Goal: Find specific page/section: Find specific page/section

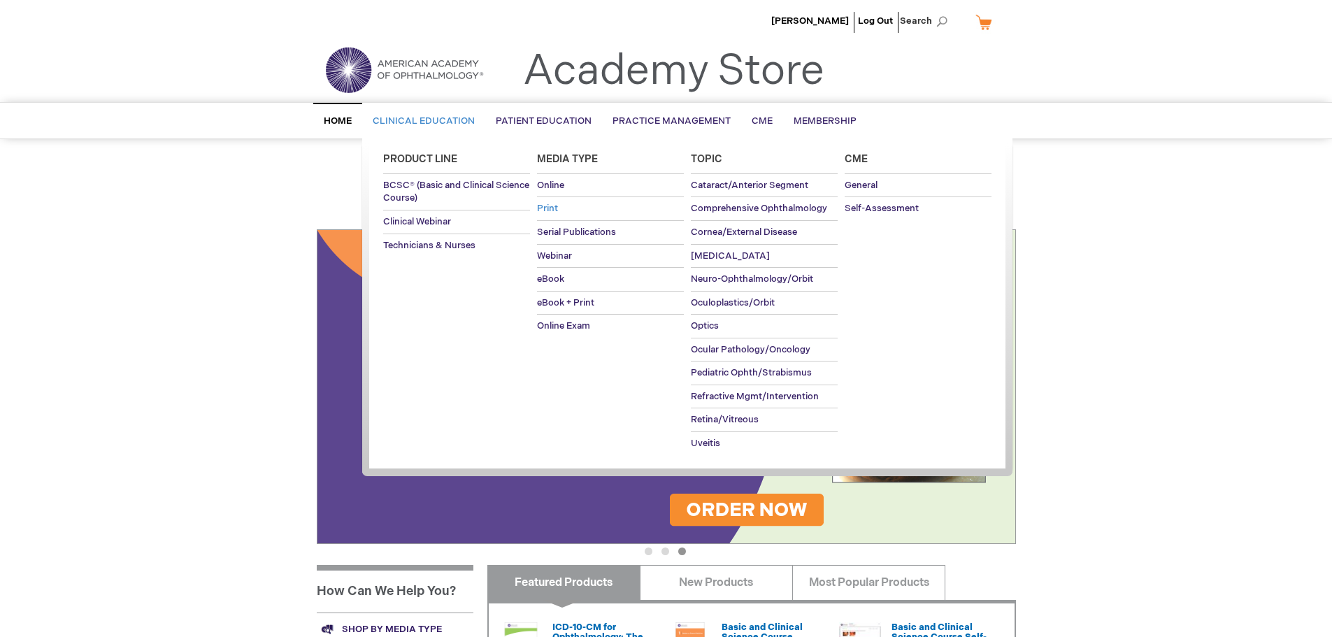
click at [548, 211] on span "Print" at bounding box center [547, 208] width 21 height 11
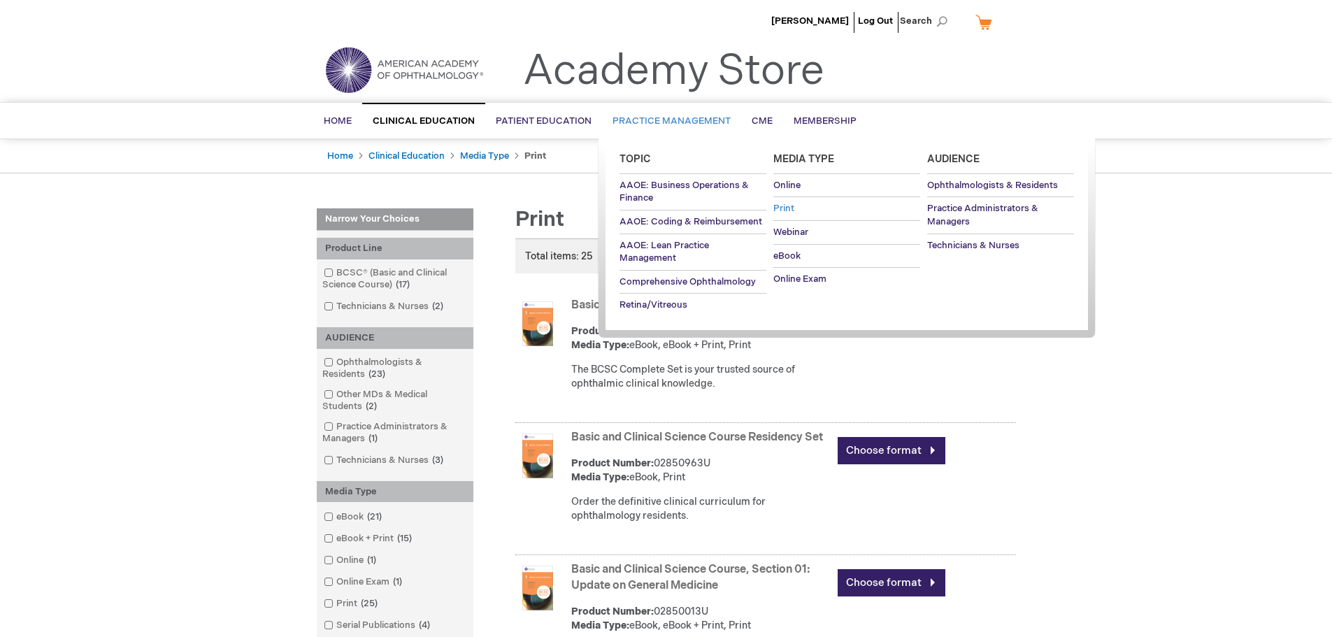
click at [790, 204] on span "Print" at bounding box center [783, 208] width 21 height 11
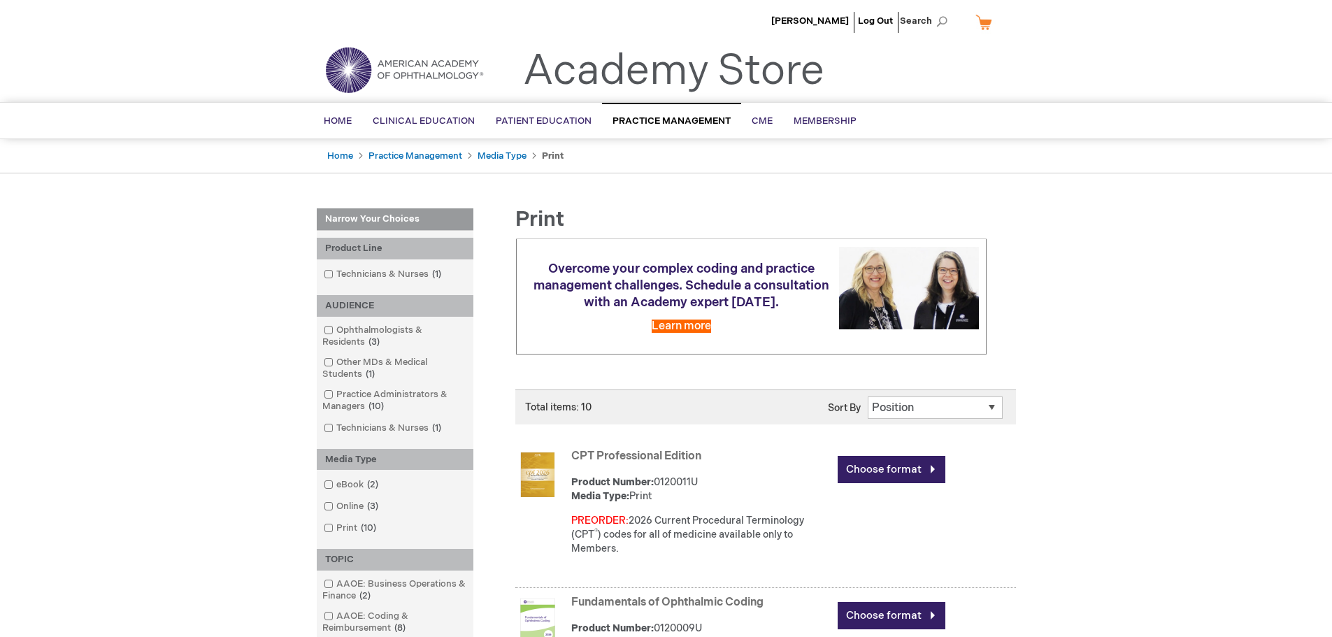
click at [901, 419] on select "Position Product Name : A to Z Product Name : Z to A Price : Low to High Price …" at bounding box center [935, 408] width 135 height 22
click at [882, 22] on link "Log Out" at bounding box center [875, 20] width 35 height 11
